Goal: Task Accomplishment & Management: Manage account settings

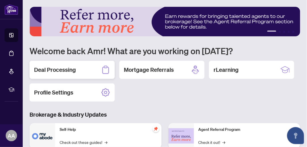
click at [104, 71] on icon at bounding box center [105, 69] width 9 height 9
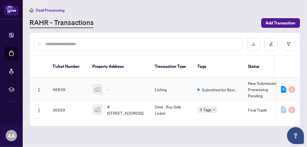
click at [99, 85] on img at bounding box center [98, 90] width 10 height 10
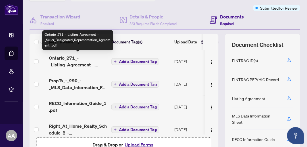
click at [73, 61] on span "Ontario_271_-_Listing_Agreement_-_Seller_Designated_Representation_Agreement_.p…" at bounding box center [78, 62] width 58 height 14
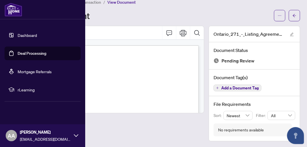
click at [23, 35] on link "Dashboard" at bounding box center [27, 35] width 19 height 5
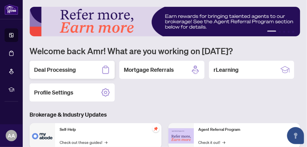
click at [82, 72] on div "Deal Processing" at bounding box center [72, 70] width 85 height 18
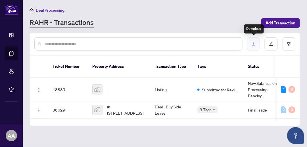
click at [254, 44] on icon "download" at bounding box center [254, 44] width 4 height 4
click at [99, 85] on img at bounding box center [98, 90] width 10 height 10
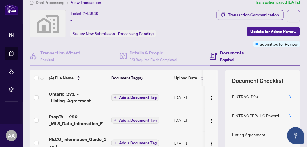
scroll to position [9, 0]
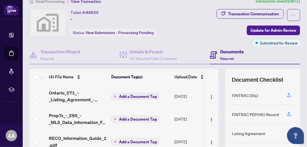
click at [225, 53] on h4 "Documents" at bounding box center [232, 51] width 24 height 7
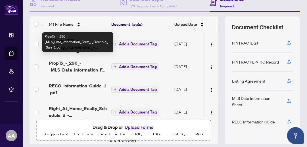
scroll to position [8, 0]
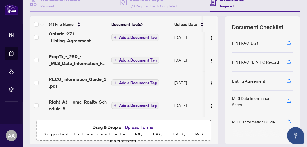
click at [137, 127] on button "Upload Forms" at bounding box center [139, 127] width 32 height 7
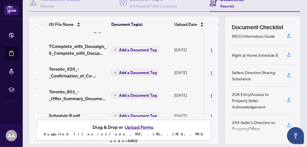
scroll to position [0, 0]
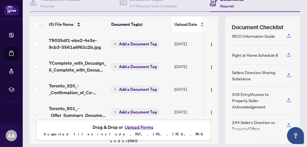
click at [191, 21] on span "Upload Date" at bounding box center [186, 24] width 23 height 6
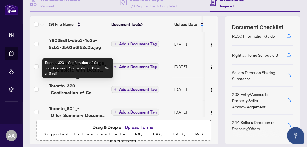
click at [65, 87] on span "Toronto_320_-_Confirmation_of_Co-operation_and_Representation_Buyer___Seller-3.…" at bounding box center [78, 89] width 58 height 14
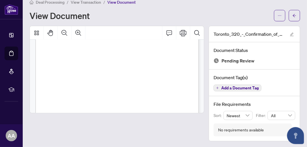
scroll to position [312, 0]
click at [65, 130] on div at bounding box center [117, 84] width 175 height 116
